Goal: Transaction & Acquisition: Purchase product/service

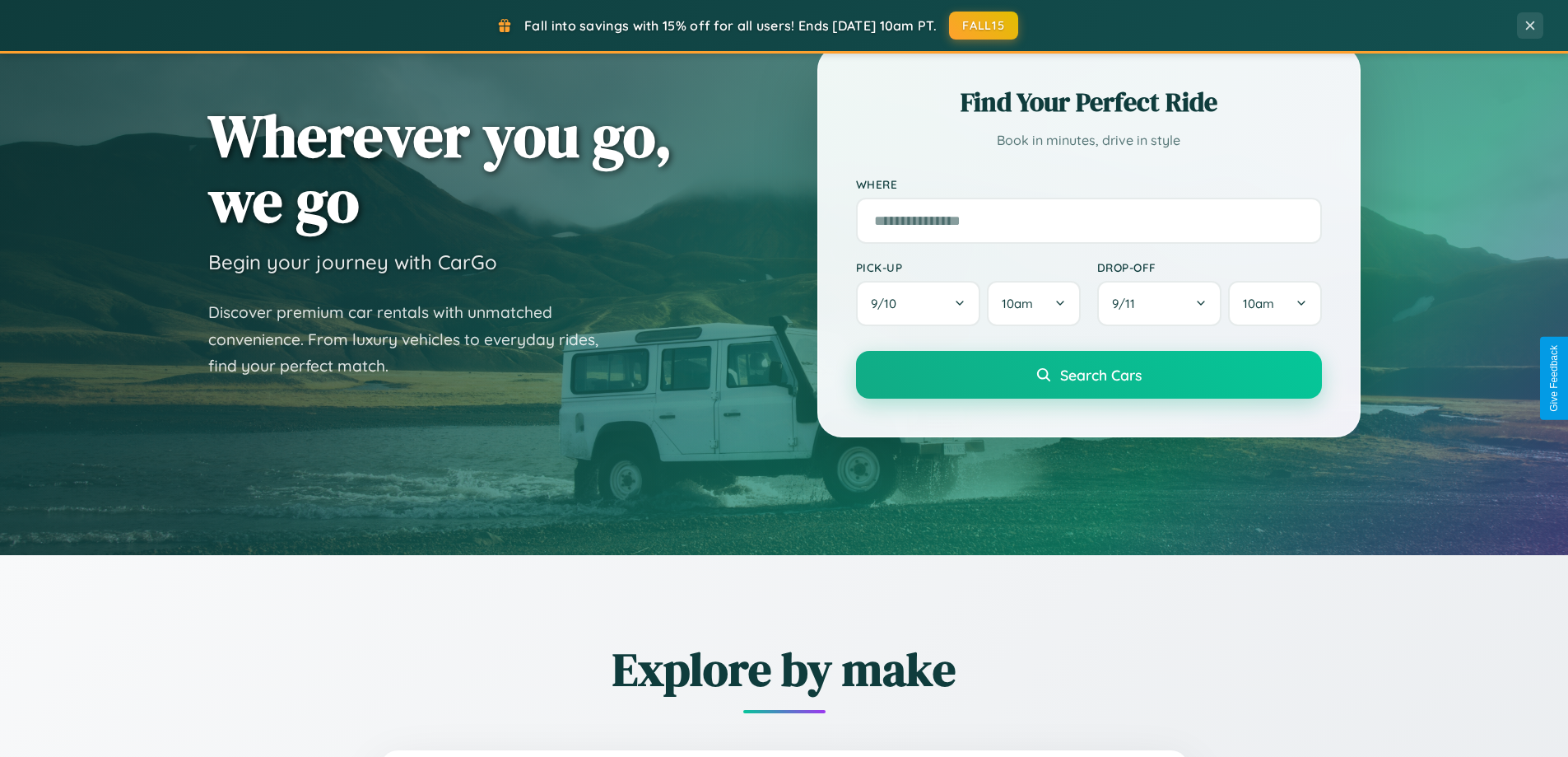
scroll to position [1450, 0]
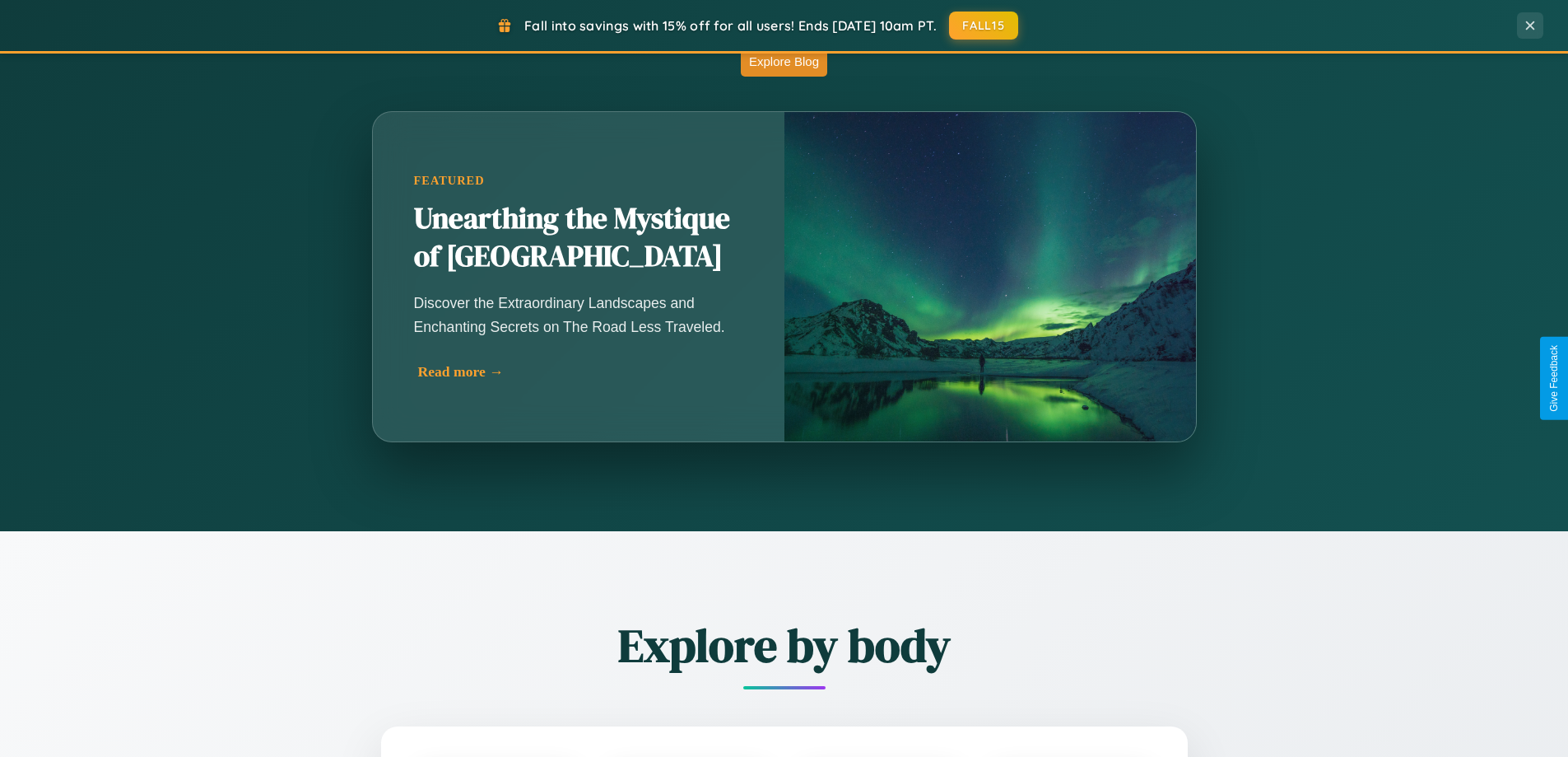
click at [581, 372] on div "Read more →" at bounding box center [583, 372] width 330 height 17
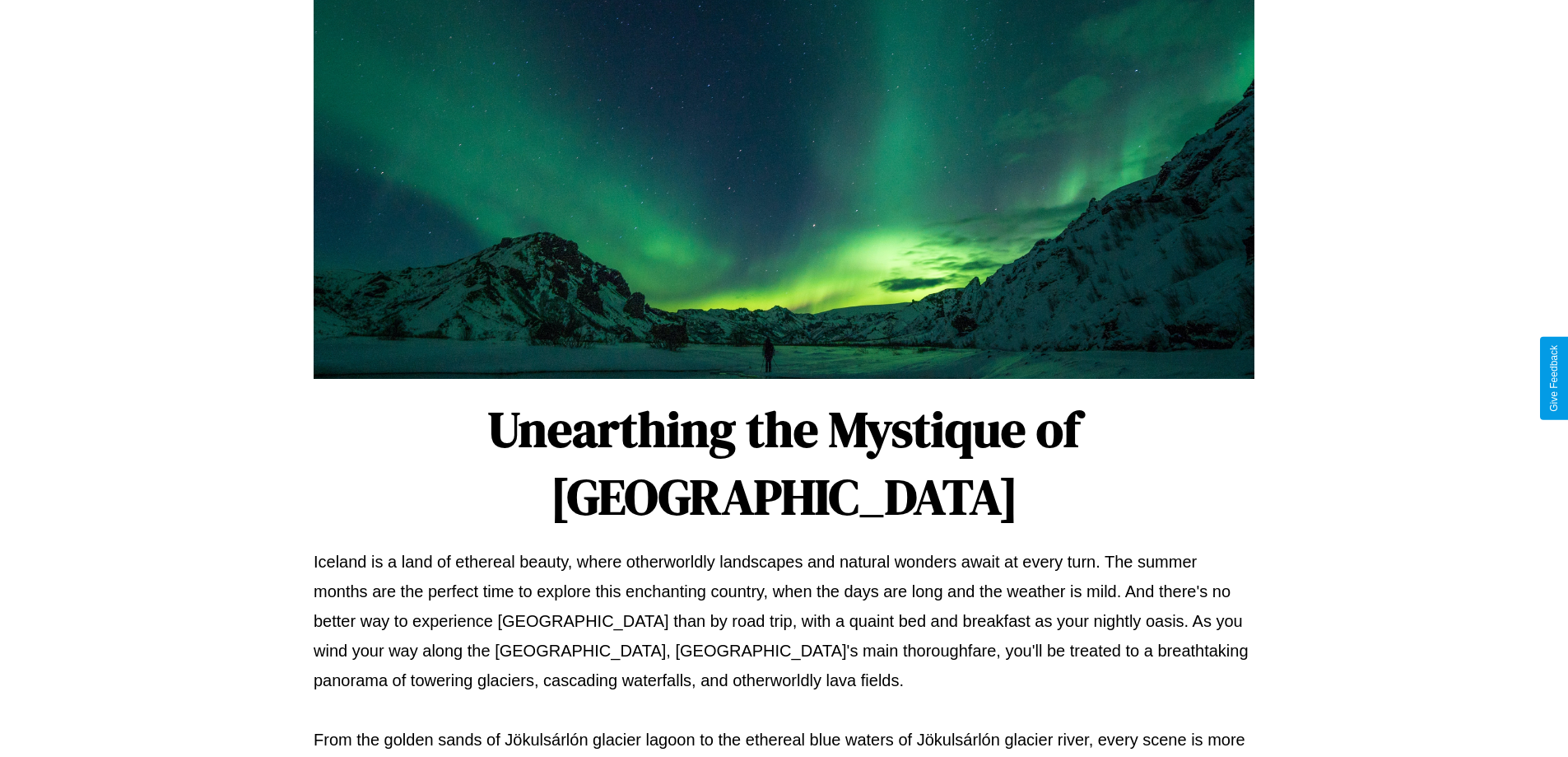
scroll to position [532, 0]
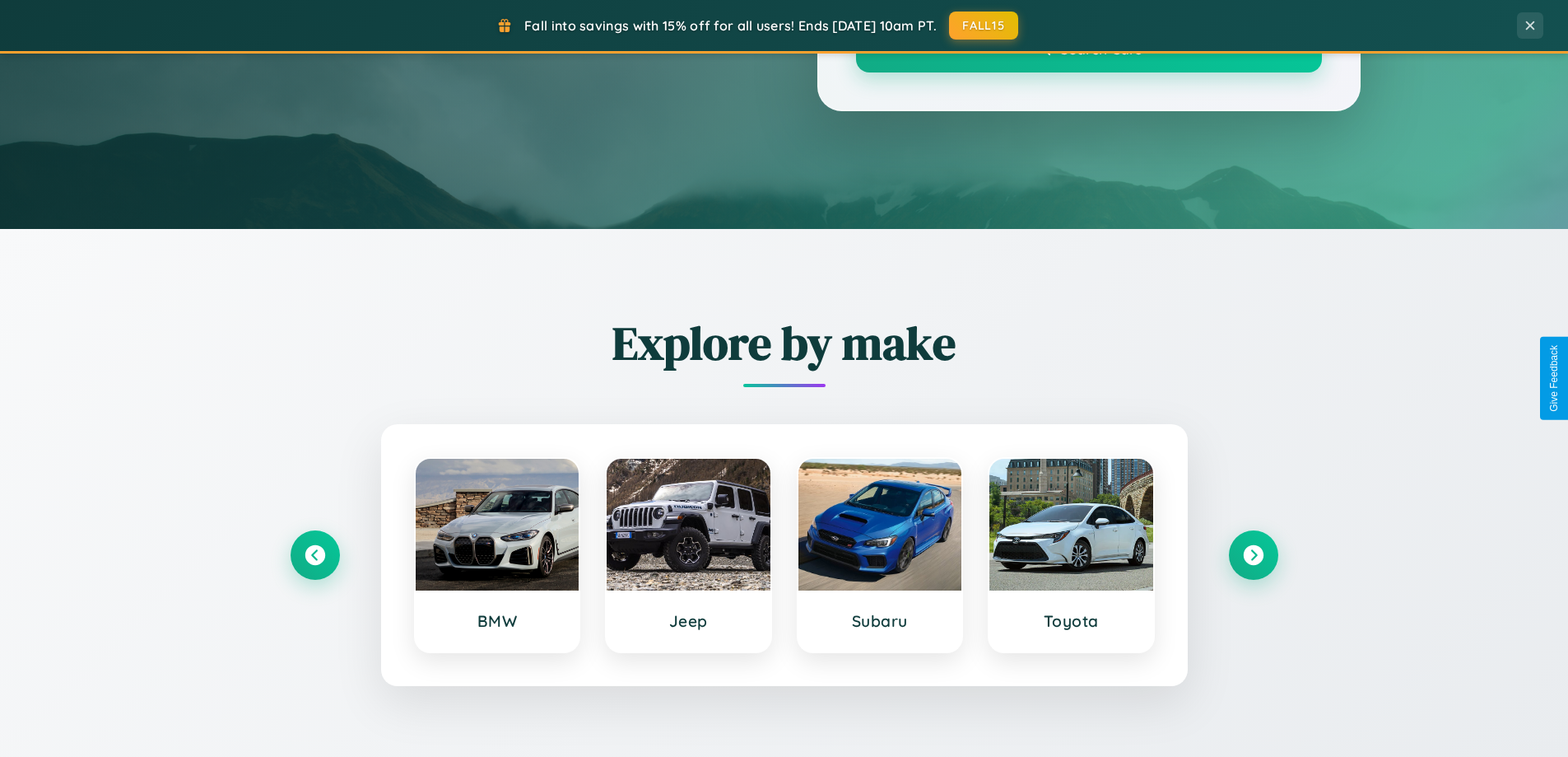
scroll to position [1450, 0]
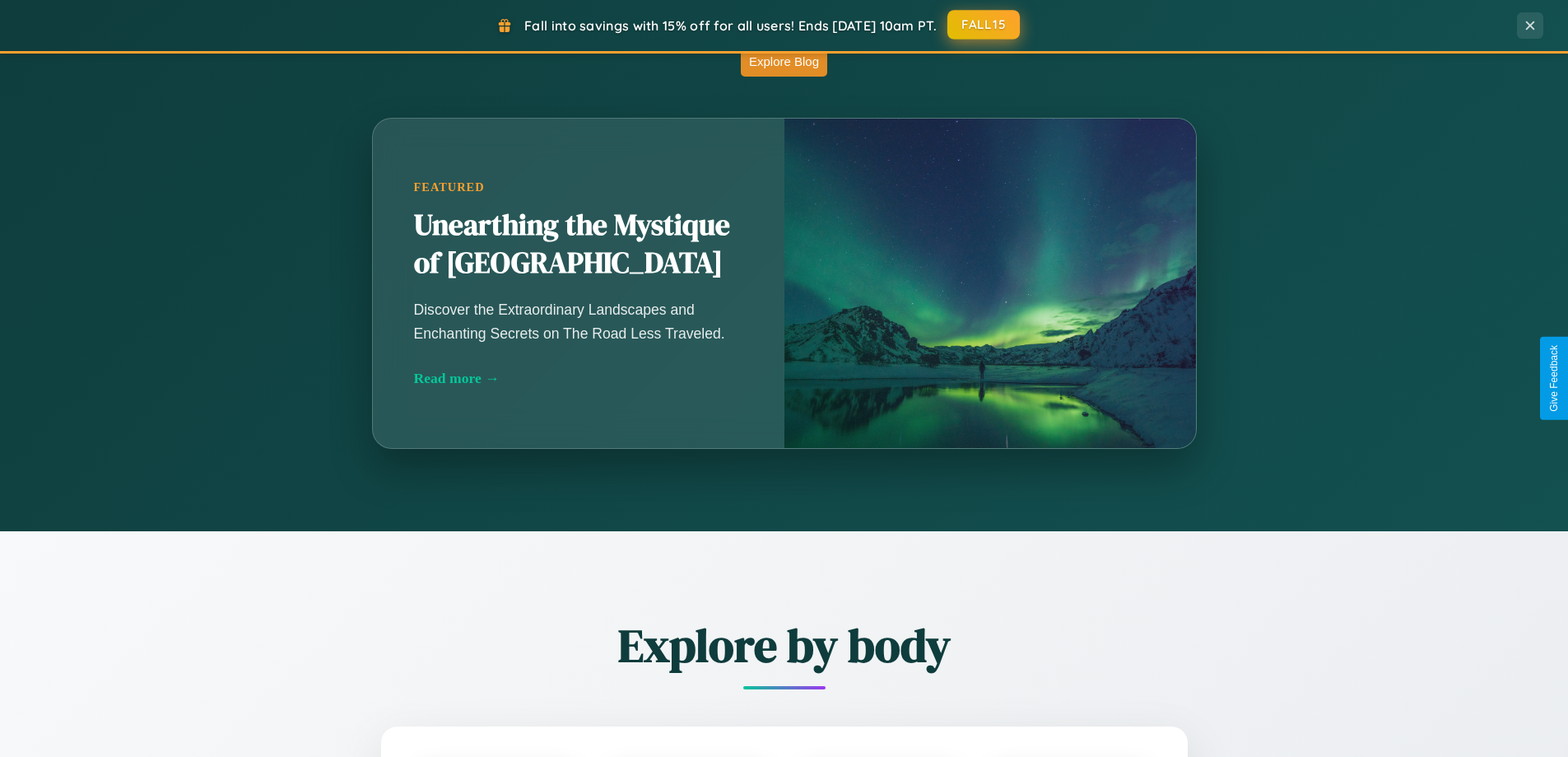
click at [984, 25] on button "FALL15" at bounding box center [984, 24] width 73 height 30
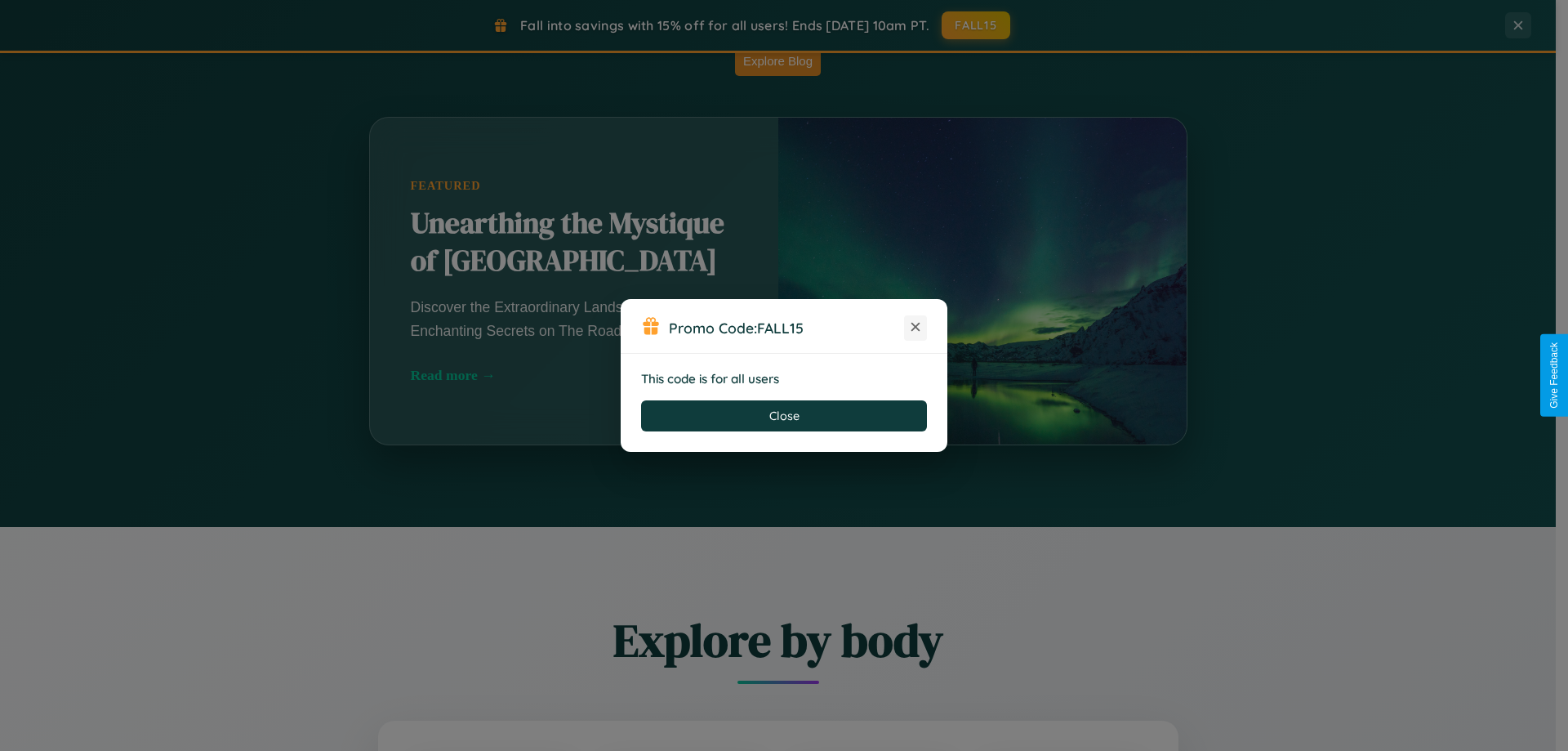
click at [916, 327] on icon at bounding box center [915, 326] width 16 height 16
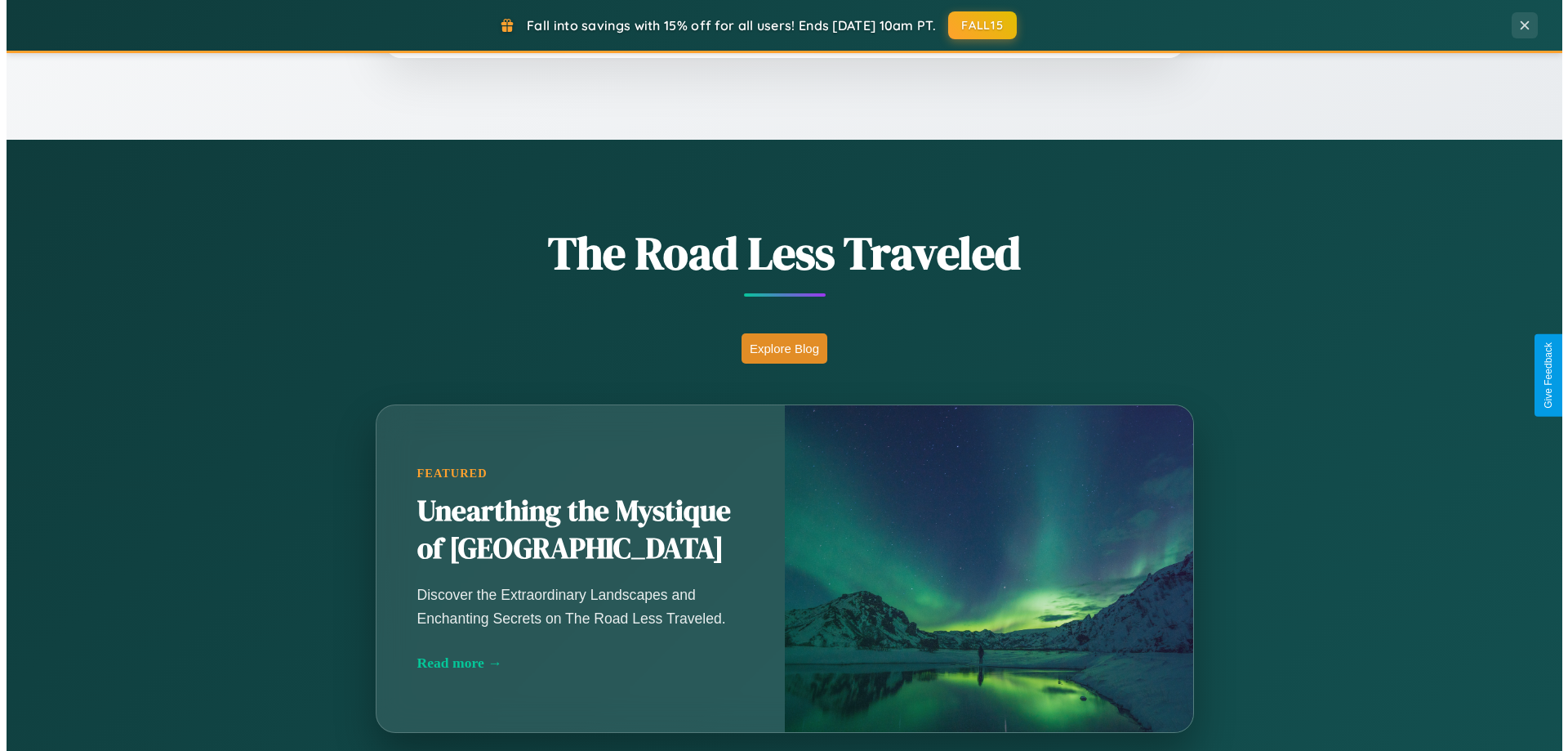
scroll to position [0, 0]
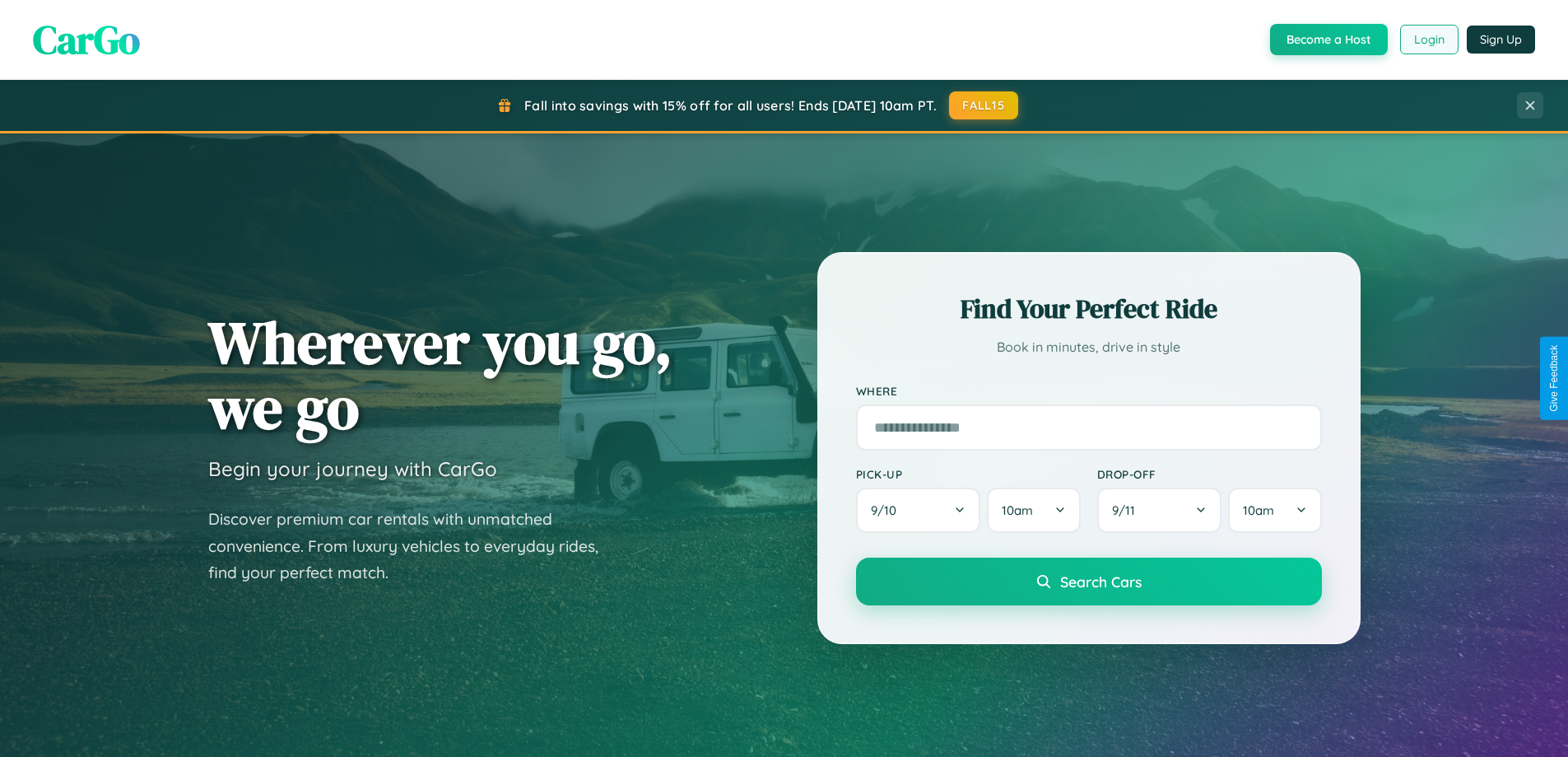
click at [1428, 39] on button "Login" at bounding box center [1429, 39] width 58 height 30
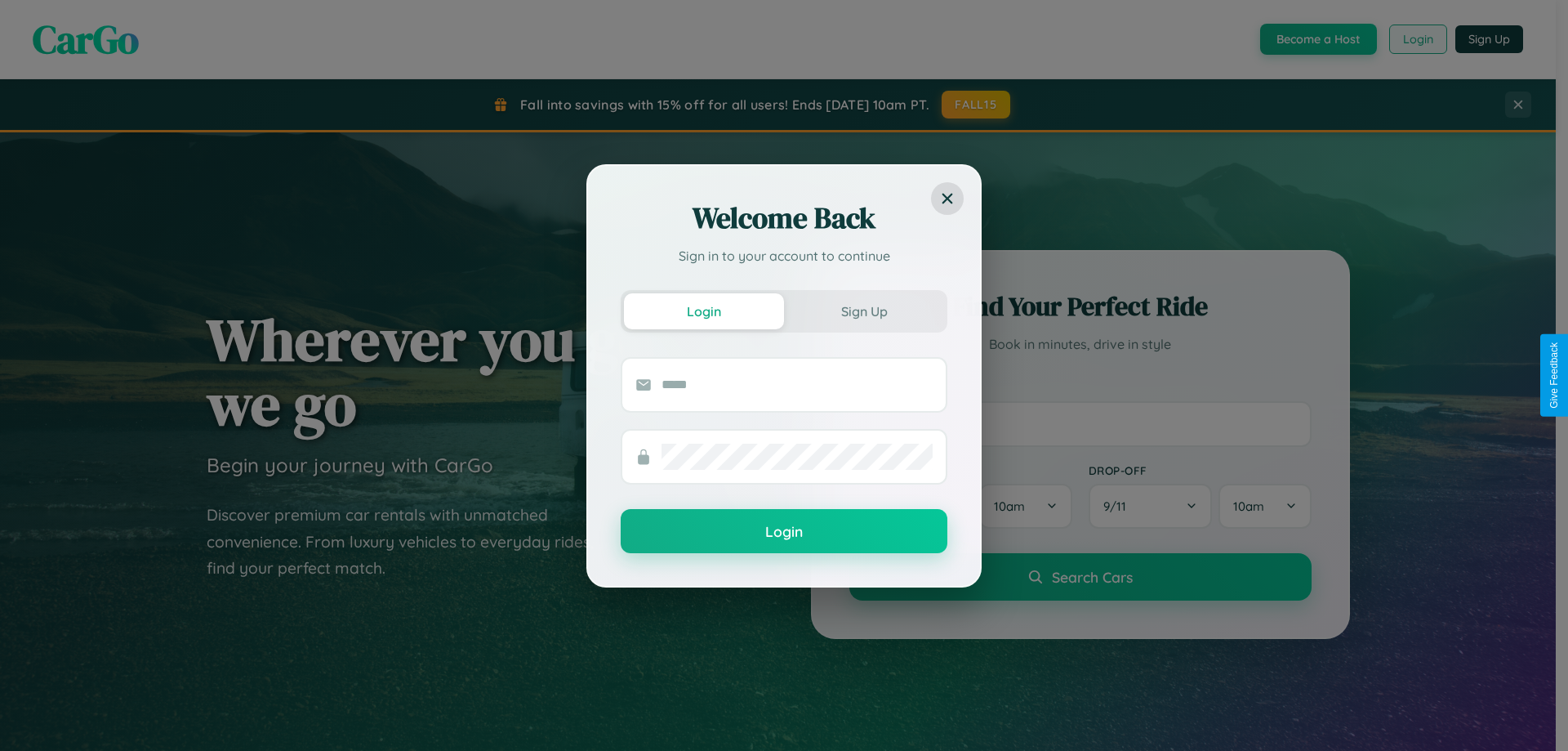
scroll to position [48, 0]
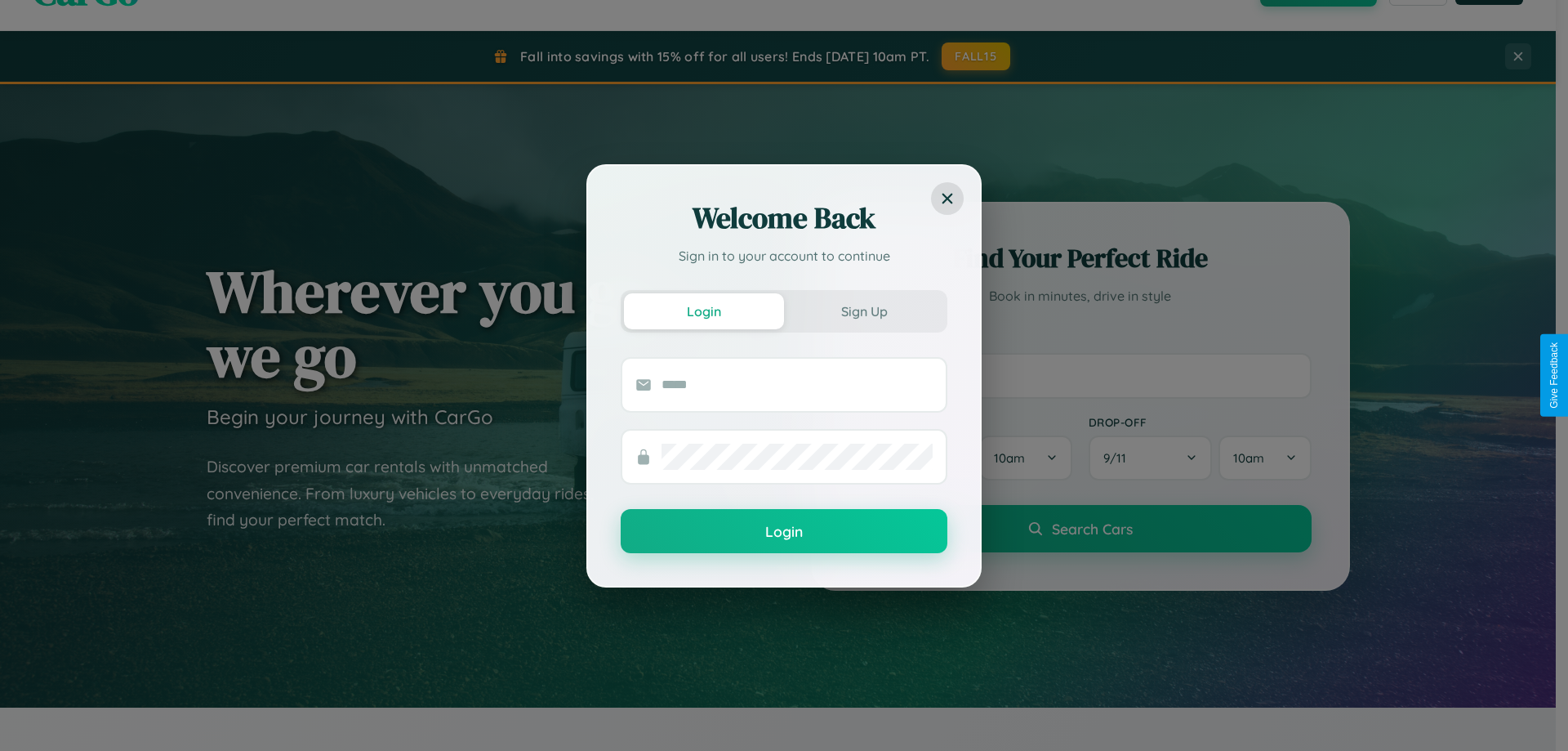
click at [1080, 375] on div "Welcome Back Sign in to your account to continue Login Sign Up Login" at bounding box center [784, 376] width 1568 height 751
